Goal: Information Seeking & Learning: Learn about a topic

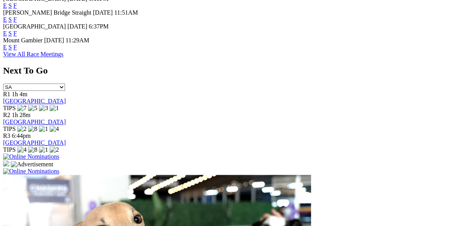
scroll to position [200, 0]
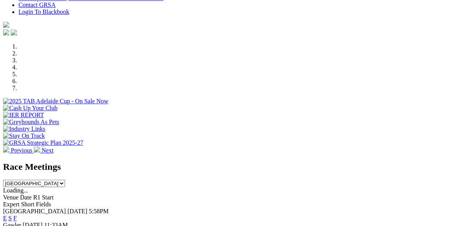
click at [17, 215] on link "F" at bounding box center [14, 218] width 3 height 7
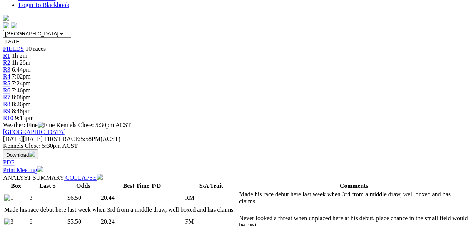
scroll to position [240, 0]
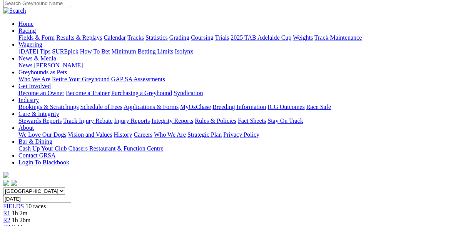
scroll to position [40, 0]
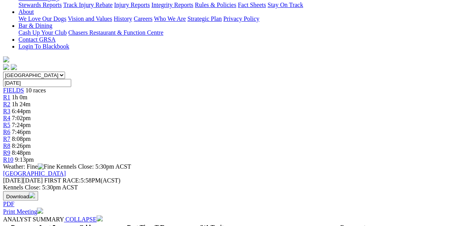
scroll to position [200, 0]
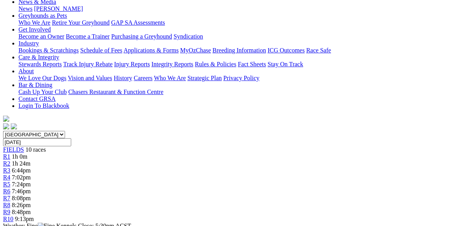
scroll to position [0, 0]
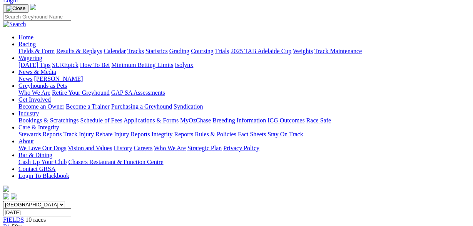
scroll to position [200, 0]
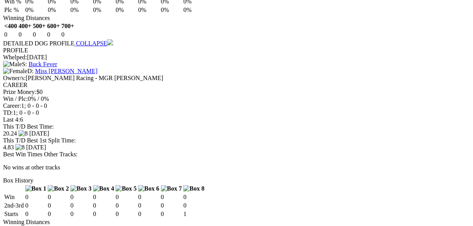
scroll to position [1201, 0]
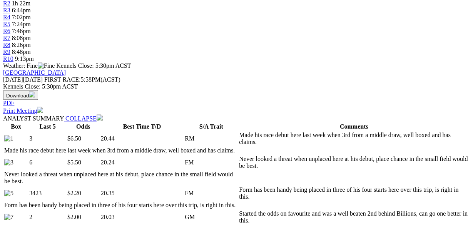
scroll to position [240, 0]
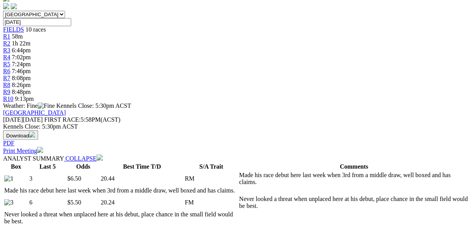
scroll to position [0, 0]
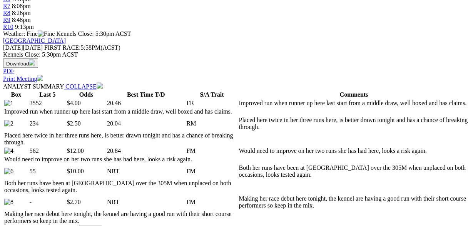
scroll to position [280, 0]
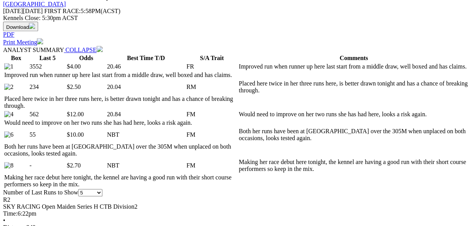
scroll to position [240, 0]
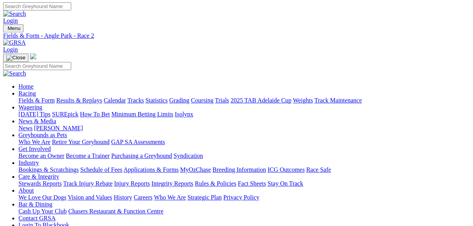
scroll to position [0, 0]
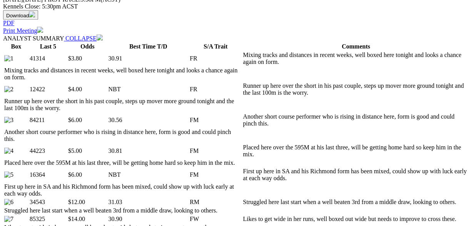
scroll to position [280, 0]
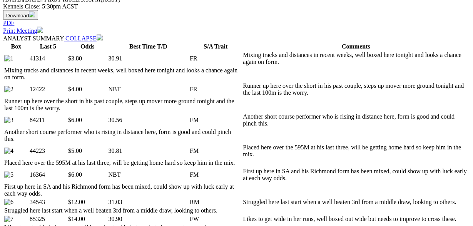
scroll to position [320, 0]
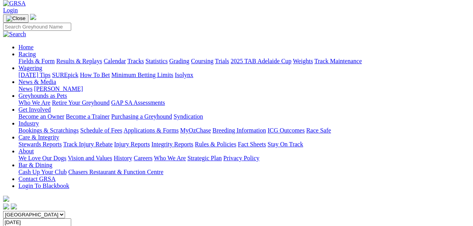
scroll to position [0, 0]
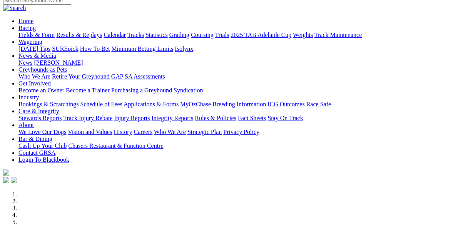
scroll to position [200, 0]
